Goal: Complete application form

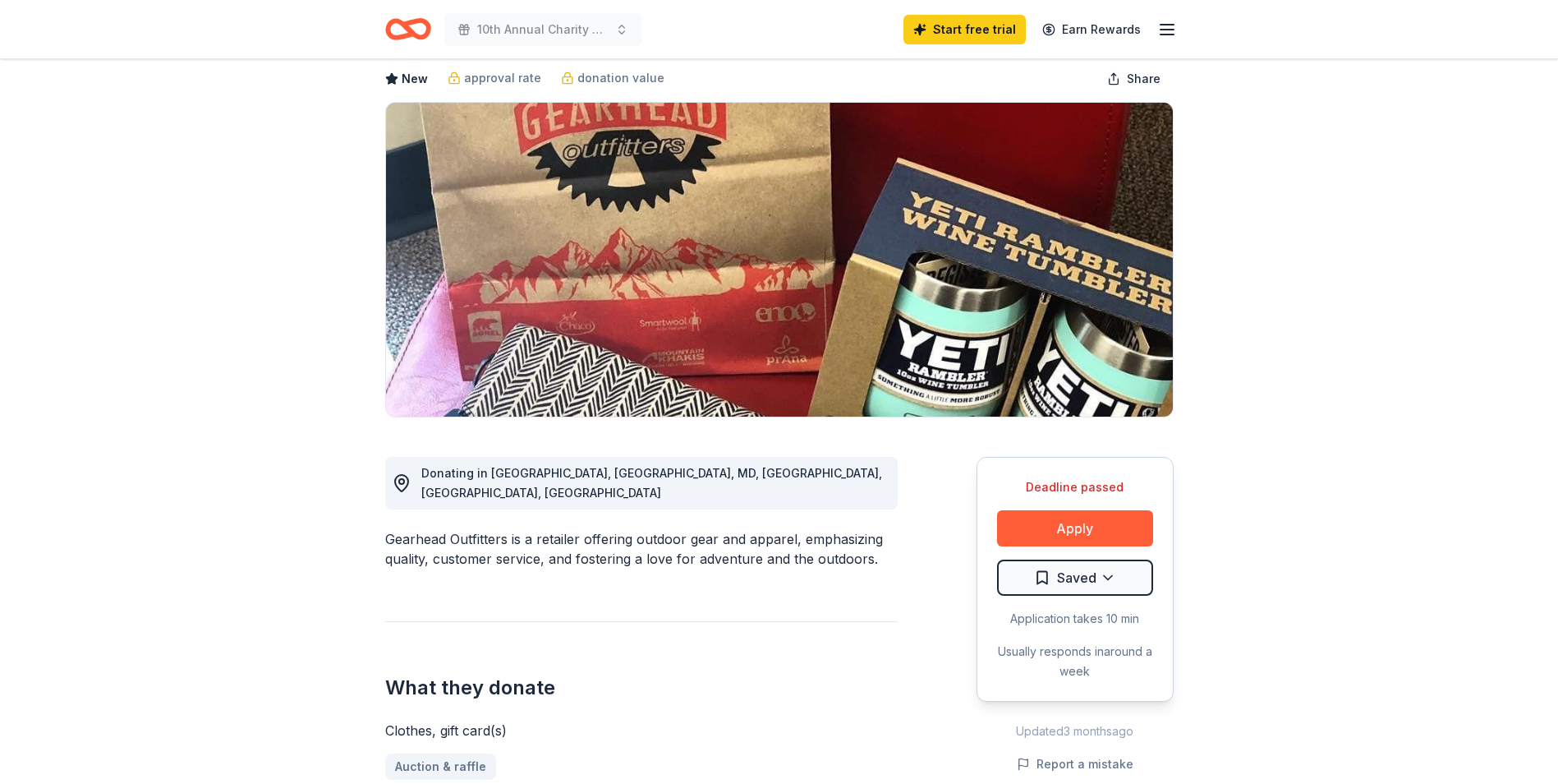
scroll to position [164, 0]
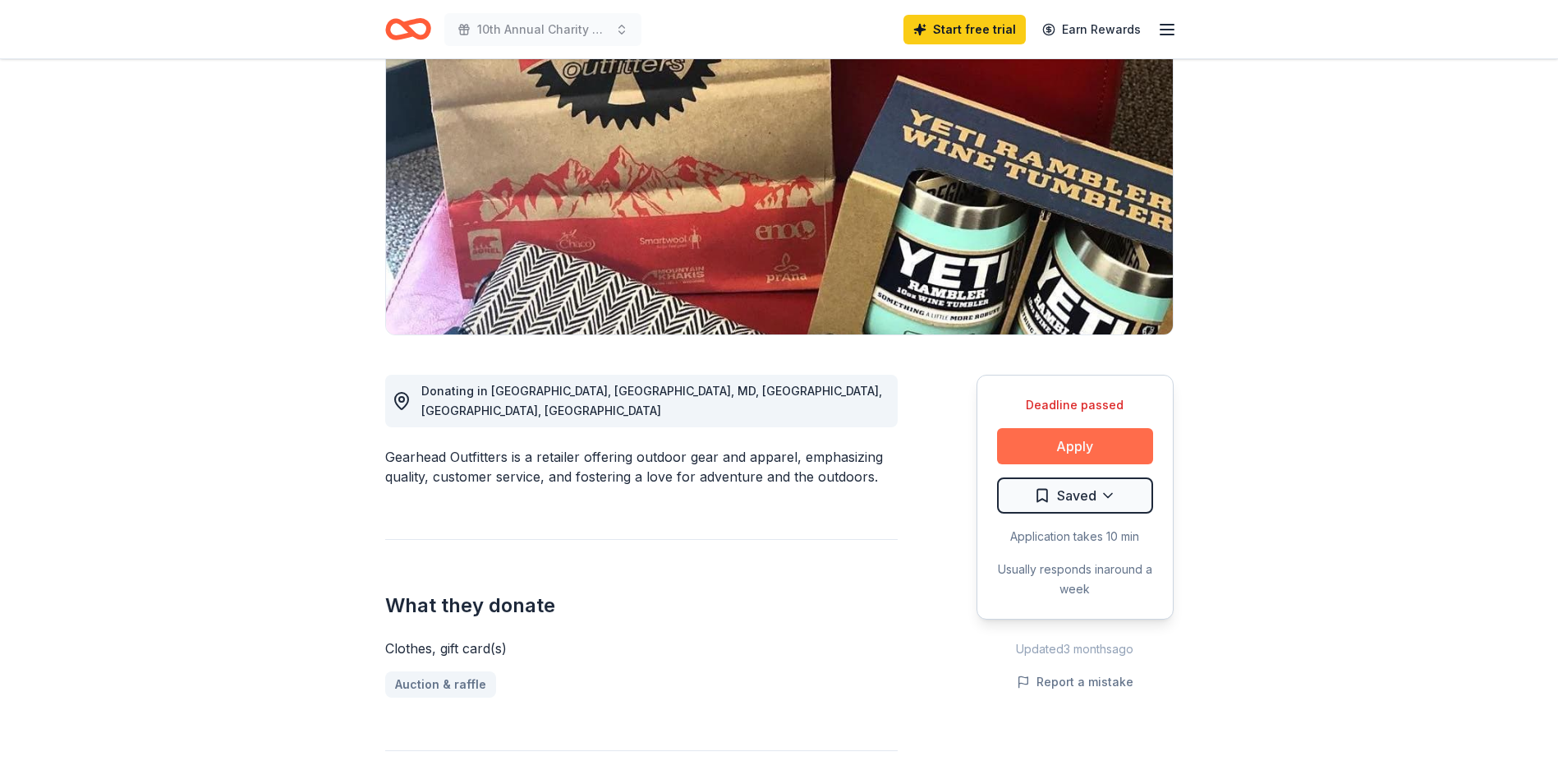
click at [1112, 444] on button "Apply" at bounding box center [1075, 446] width 156 height 37
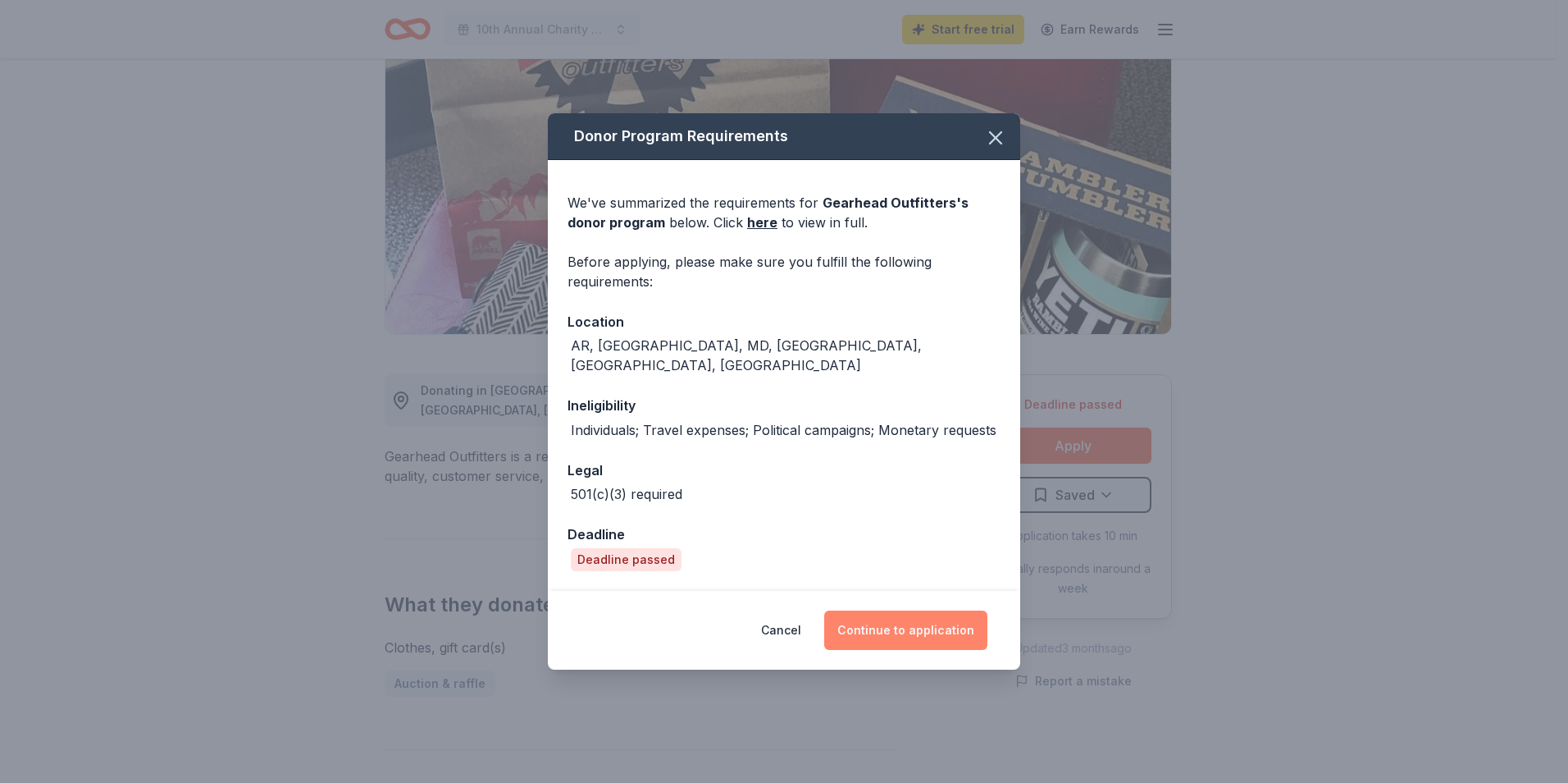
click at [962, 621] on button "Continue to application" at bounding box center [906, 630] width 163 height 39
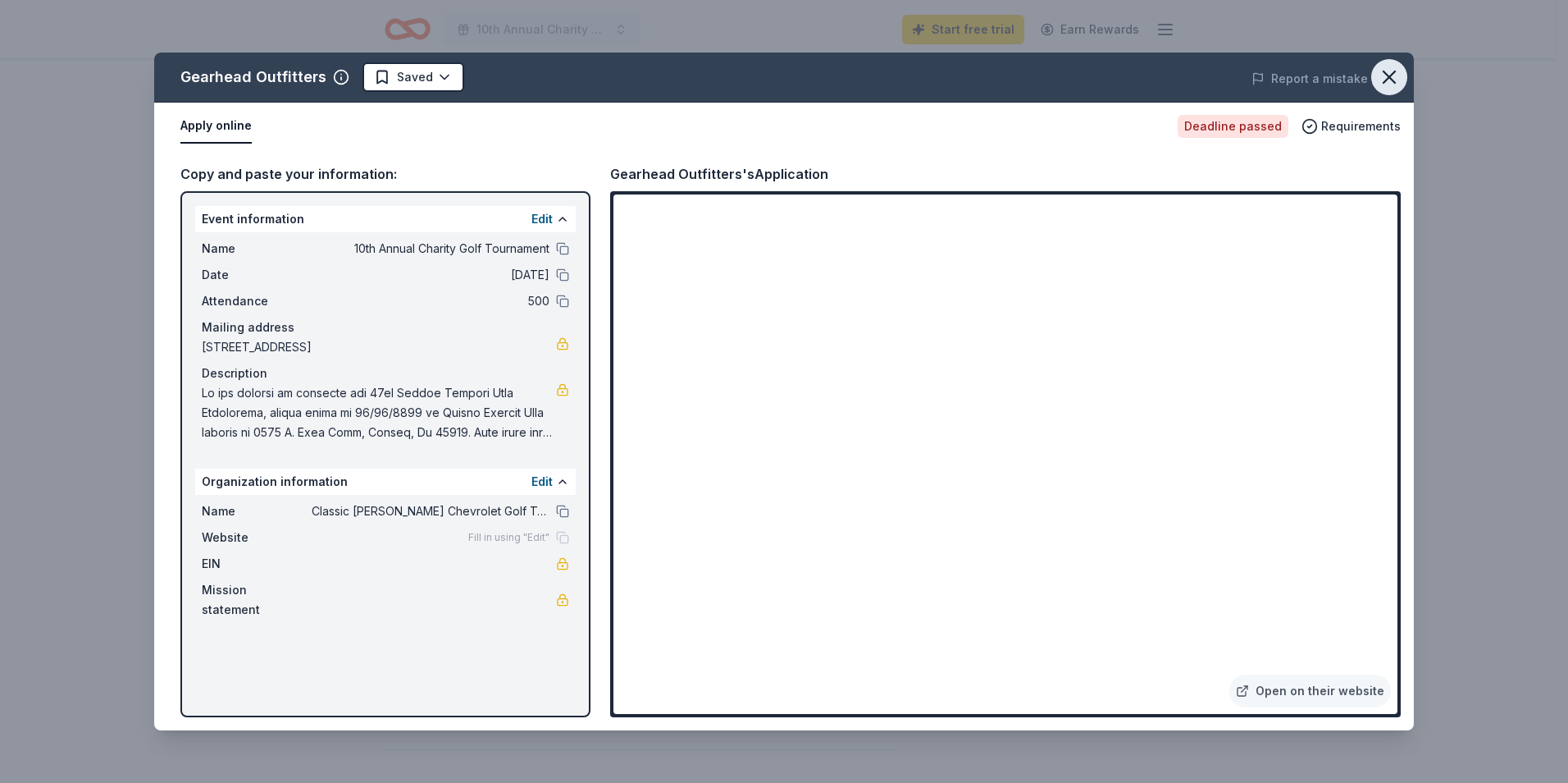
click at [1397, 78] on icon "button" at bounding box center [1388, 77] width 23 height 23
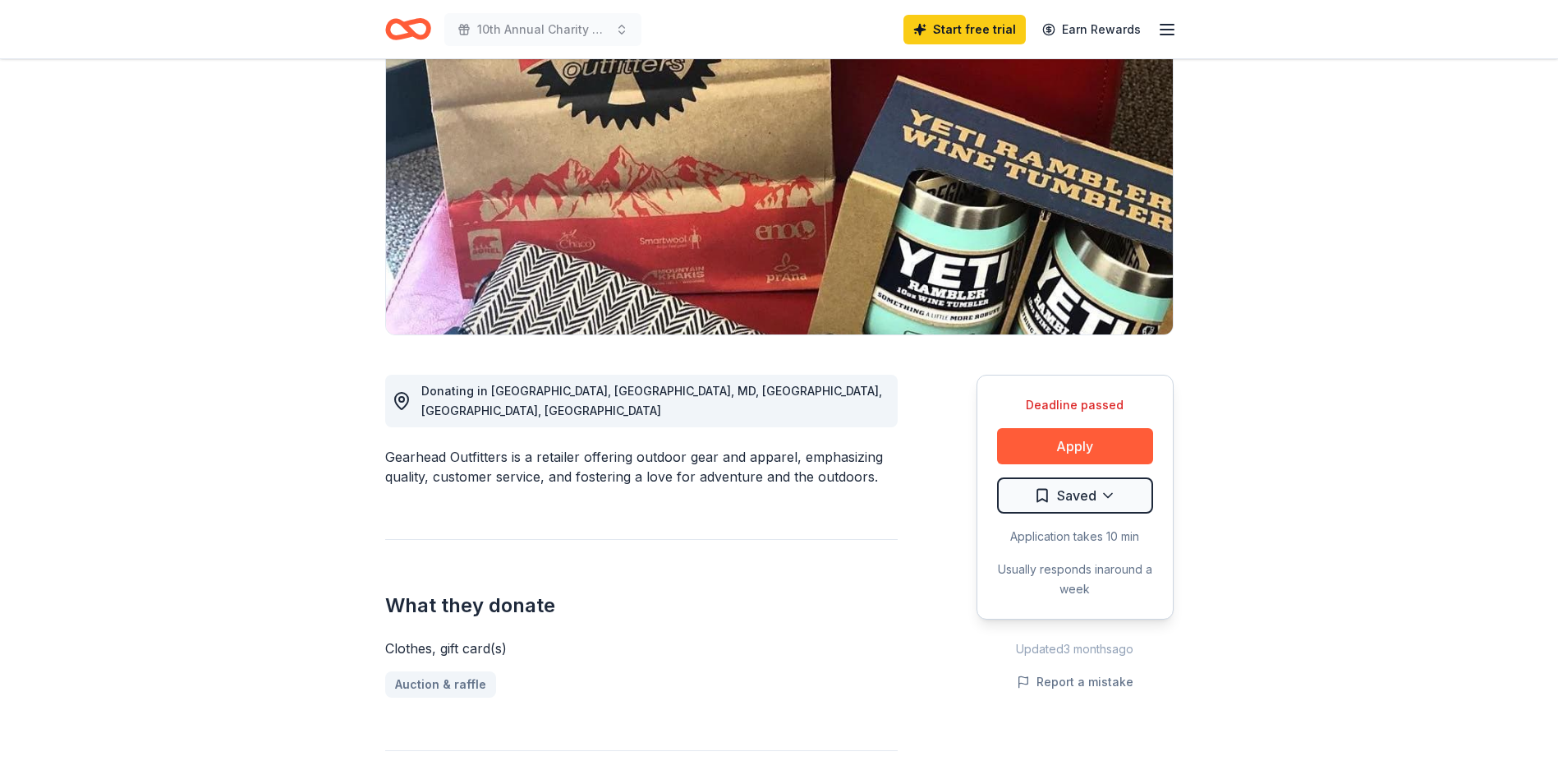
scroll to position [0, 0]
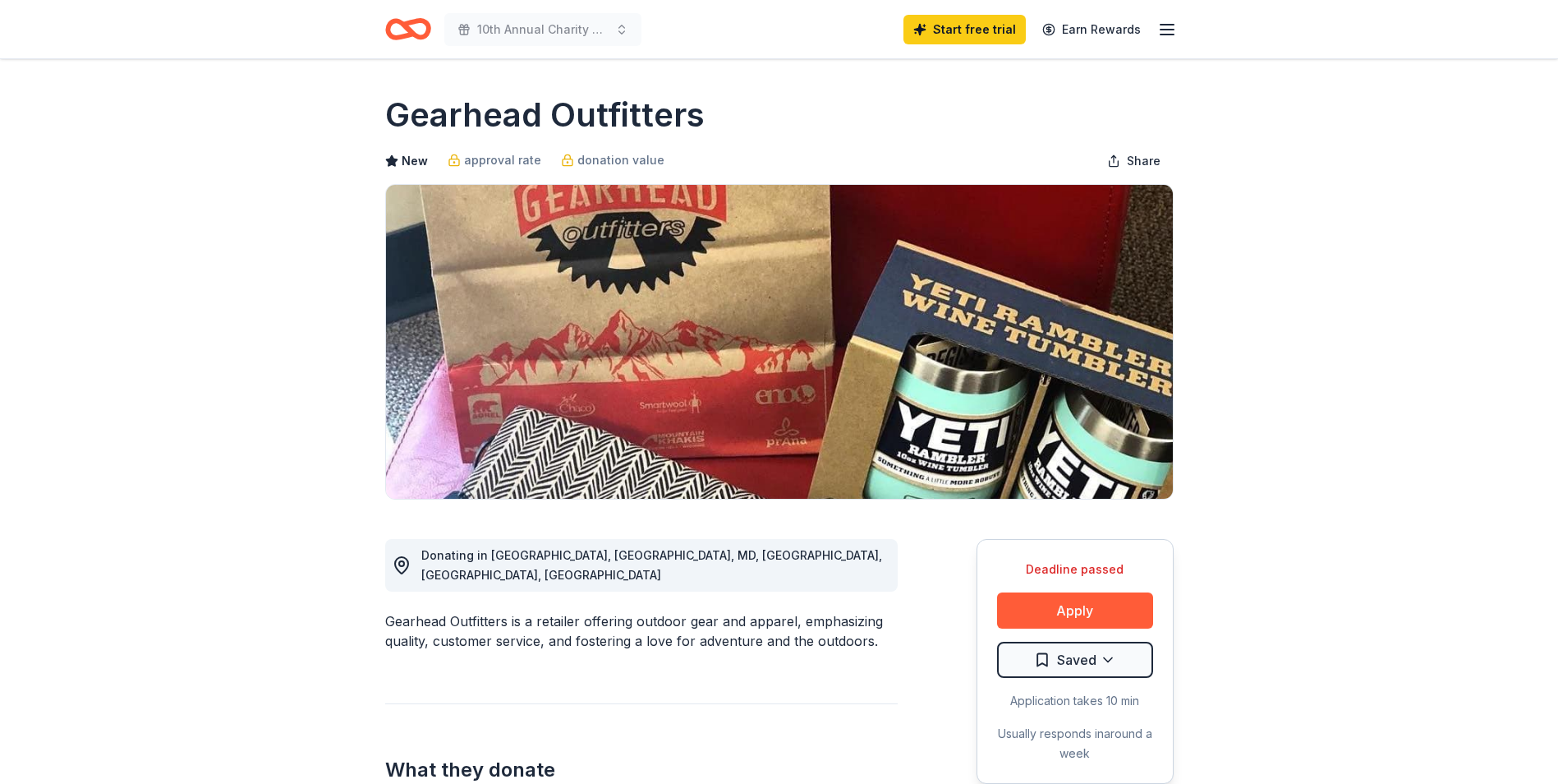
drag, startPoint x: 720, startPoint y: 108, endPoint x: 514, endPoint y: 114, distance: 206.1
click at [514, 114] on div "Gearhead Outfitters" at bounding box center [779, 115] width 789 height 46
click at [511, 115] on h1 "Gearhead Outfitters" at bounding box center [546, 115] width 320 height 46
click at [643, 115] on h1 "Gearhead Outfitters" at bounding box center [546, 115] width 320 height 46
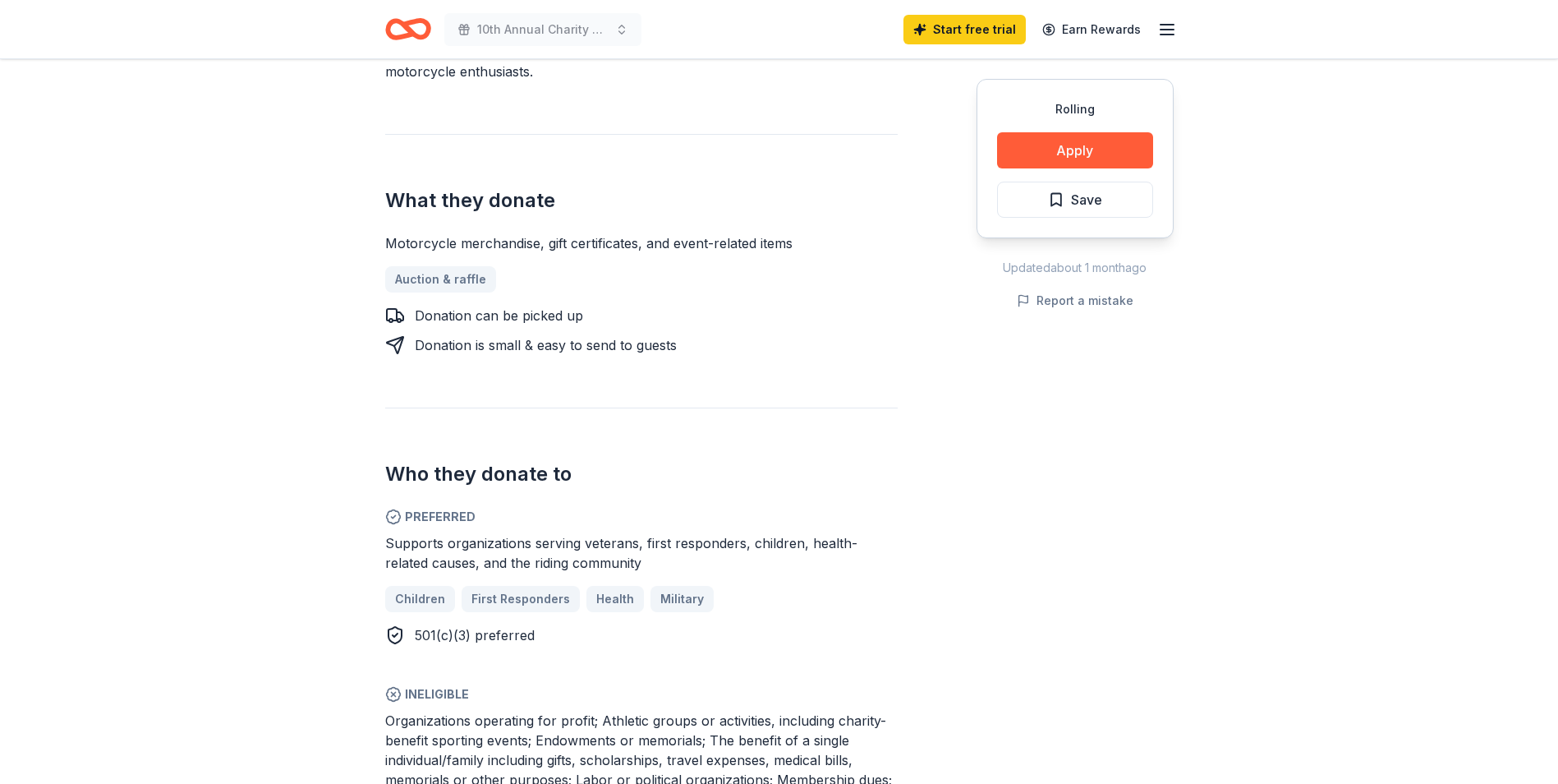
scroll to position [329, 0]
